Goal: Task Accomplishment & Management: Manage account settings

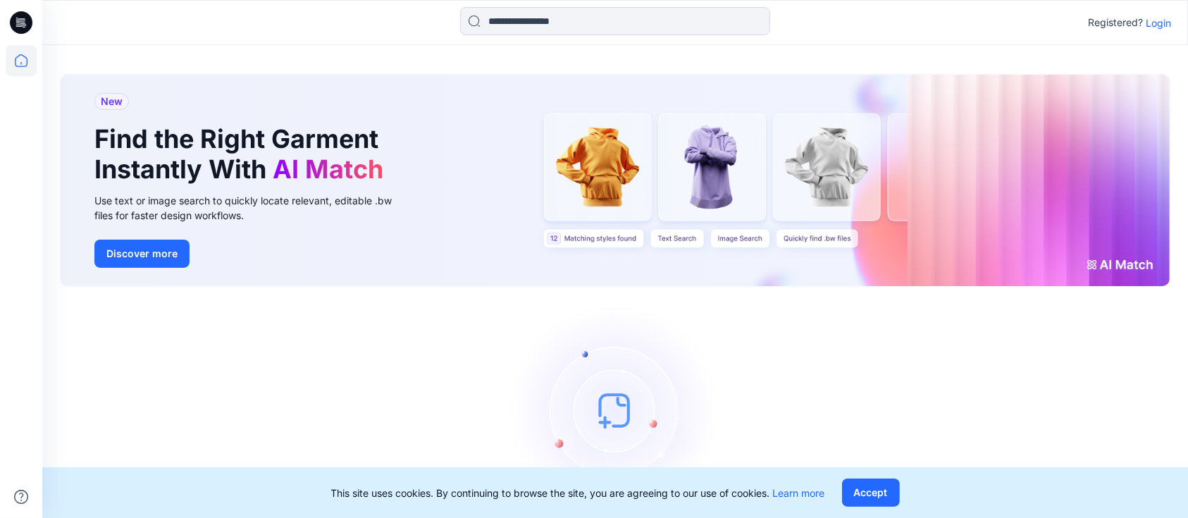
click at [1163, 23] on p "Login" at bounding box center [1157, 22] width 25 height 15
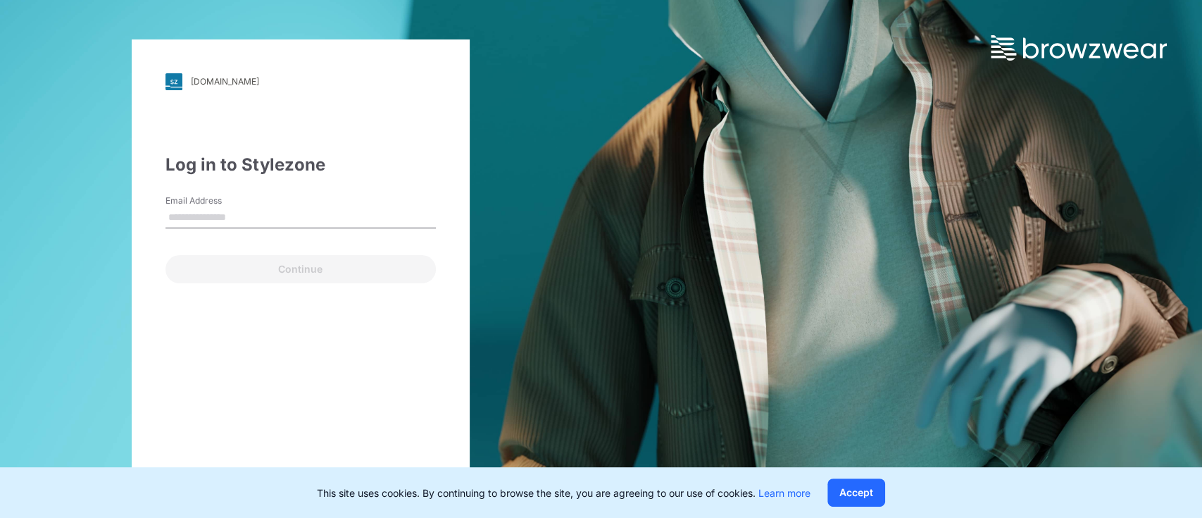
type input "**********"
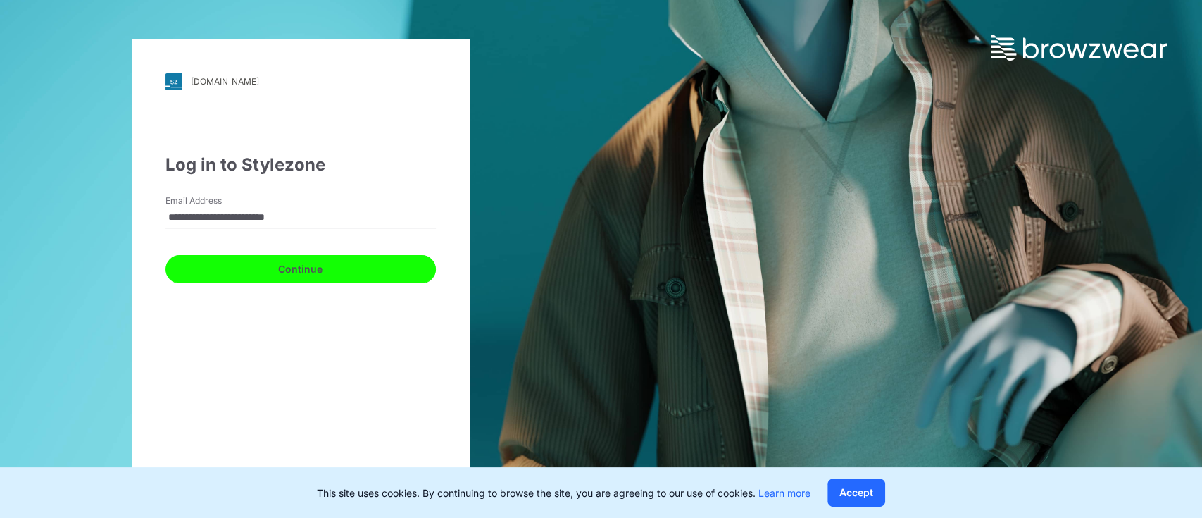
click at [240, 262] on button "Continue" at bounding box center [301, 269] width 271 height 28
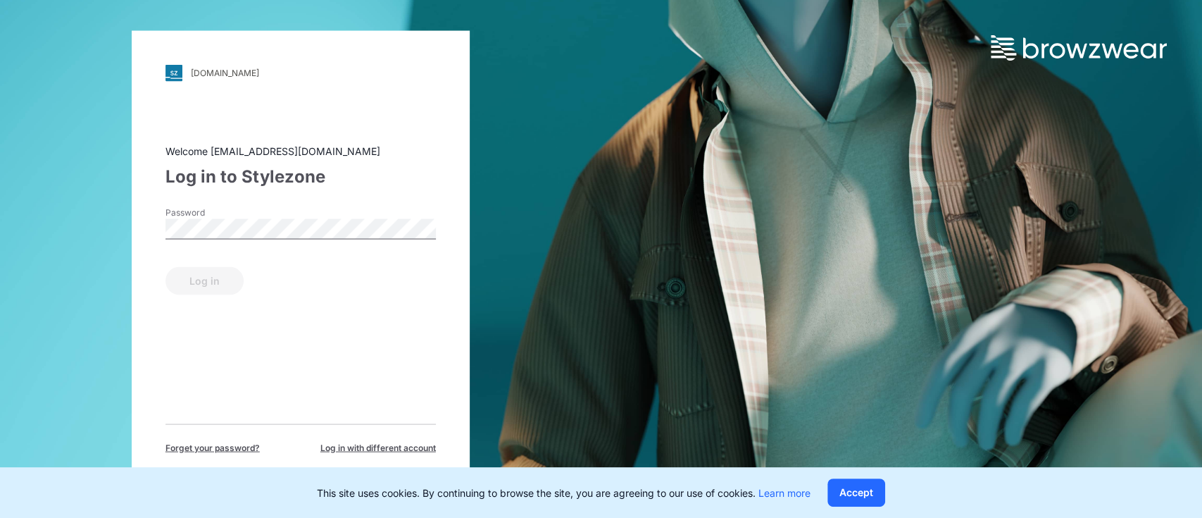
click at [207, 216] on label "Password" at bounding box center [215, 212] width 99 height 13
click at [234, 285] on button "Log in" at bounding box center [205, 280] width 78 height 28
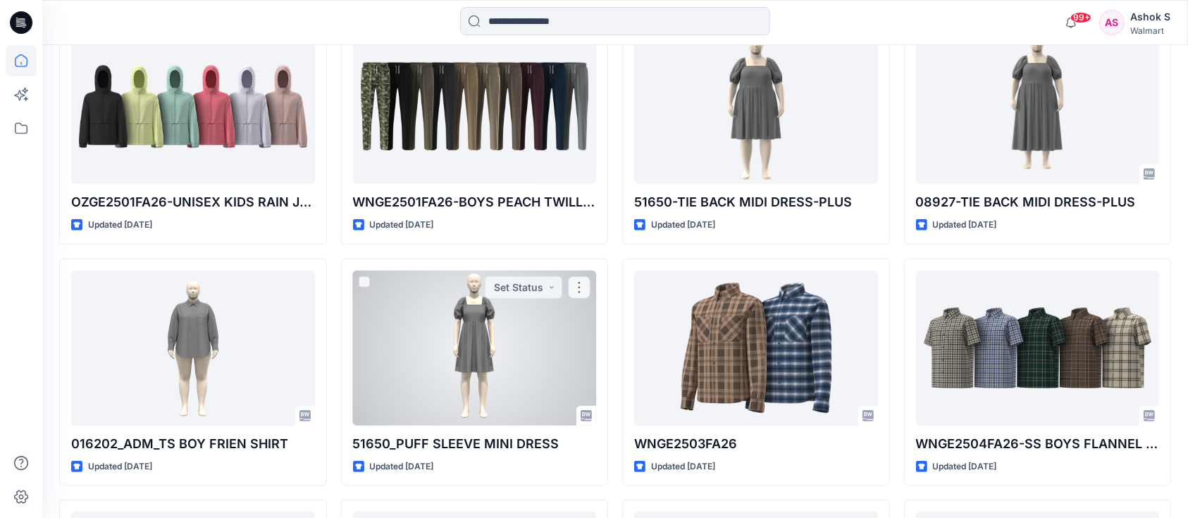
scroll to position [700, 0]
